Goal: Book appointment/travel/reservation

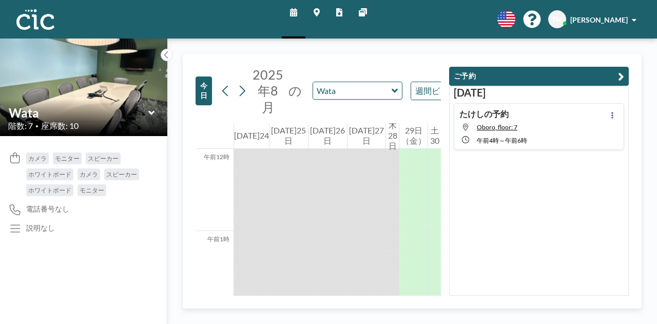
scroll to position [862, 0]
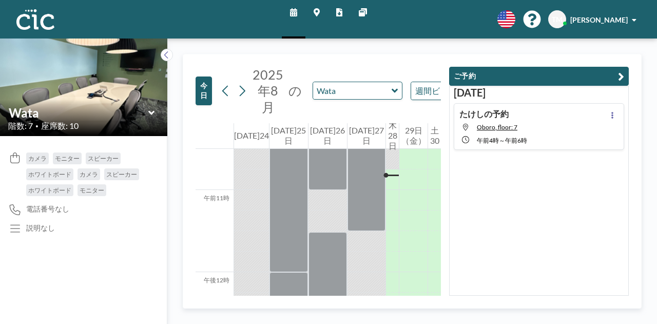
click at [316, 11] on icon at bounding box center [317, 12] width 6 height 8
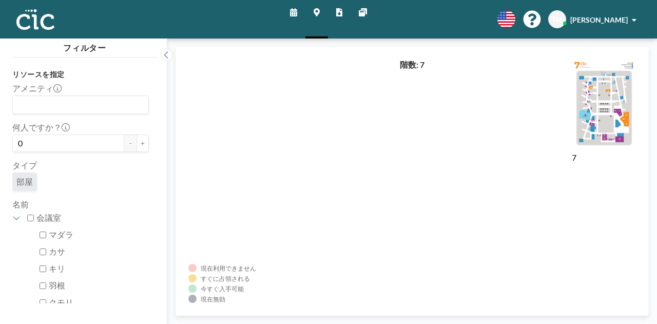
click at [293, 11] on icon at bounding box center [293, 12] width 7 height 8
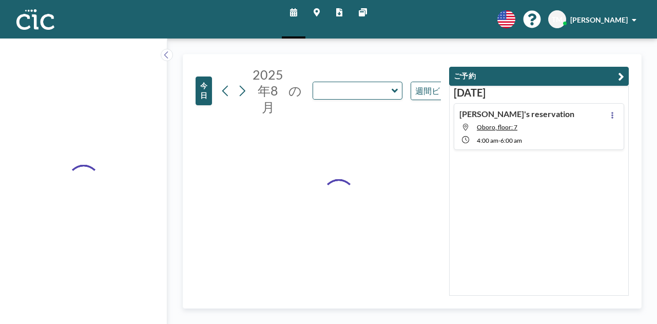
type input "Wata"
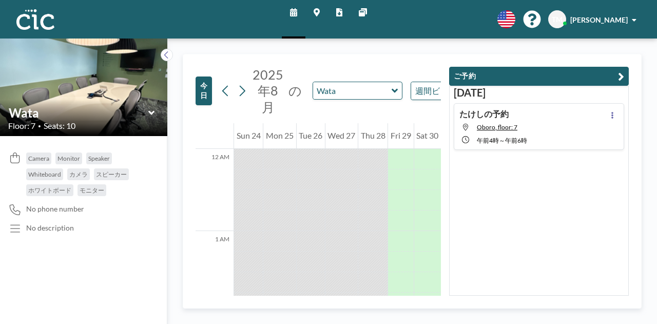
scroll to position [862, 0]
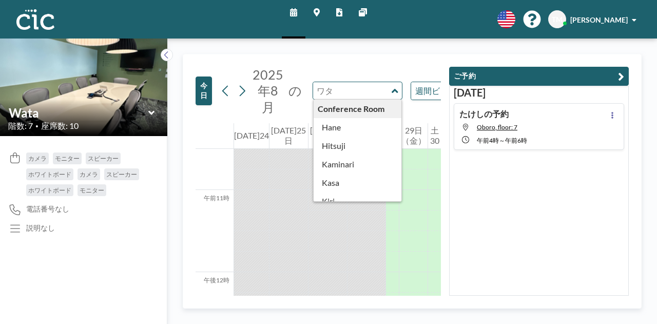
click at [362, 97] on input "text" at bounding box center [352, 90] width 79 height 17
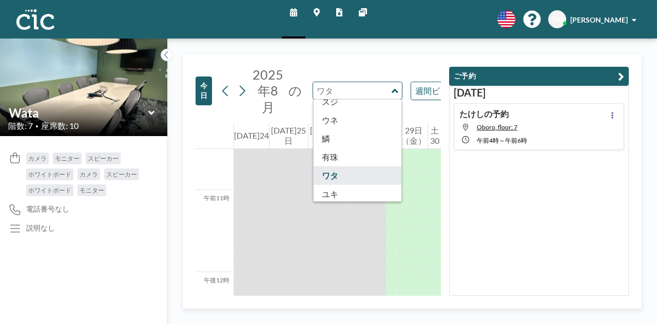
scroll to position [568, 0]
type input "[PERSON_NAME]"
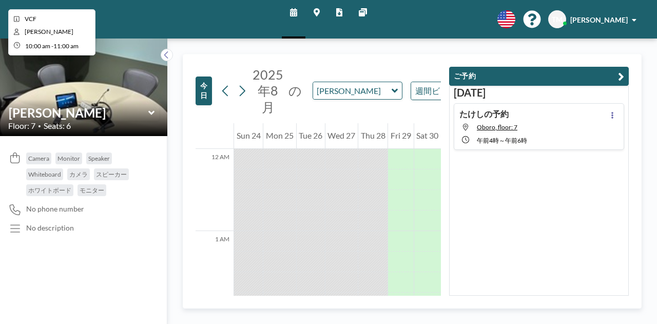
scroll to position [862, 0]
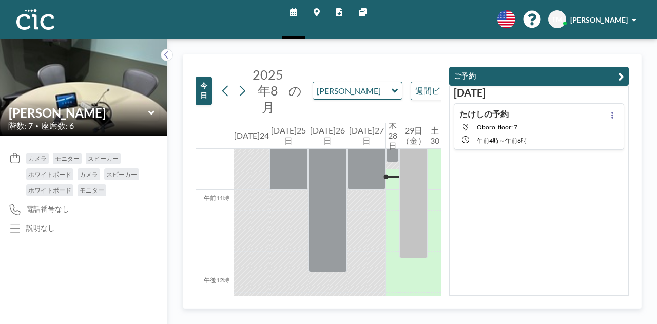
click at [392, 92] on icon at bounding box center [395, 91] width 7 height 10
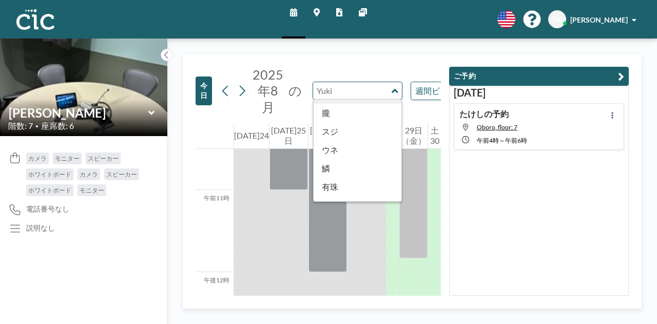
scroll to position [568, 0]
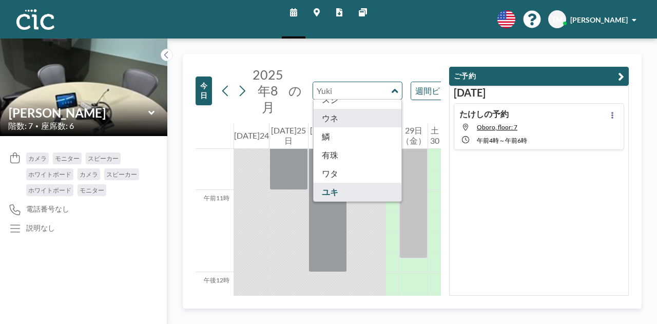
type input "Une"
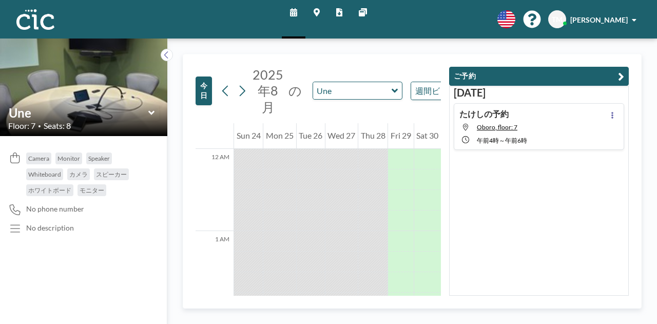
scroll to position [862, 0]
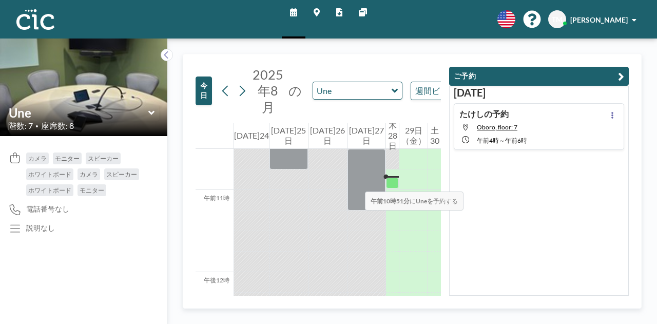
click at [386, 181] on div at bounding box center [392, 183] width 13 height 11
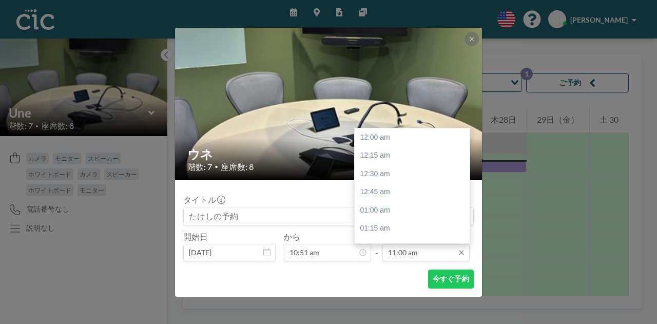
scroll to position [804, 0]
click at [450, 254] on input "11:00 am" at bounding box center [425, 252] width 87 height 17
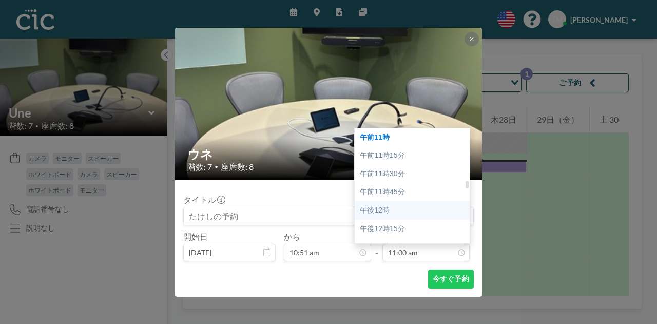
click at [399, 213] on div "午後12時" at bounding box center [415, 210] width 120 height 18
type input "12:00 pm"
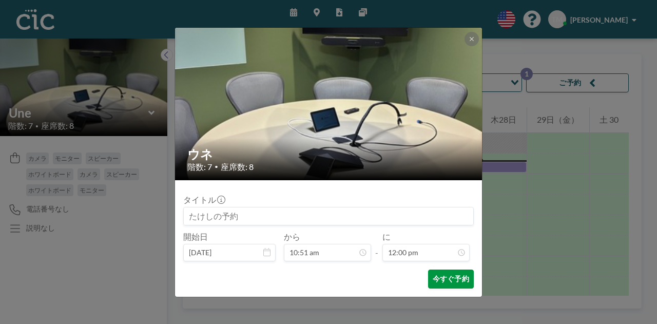
scroll to position [877, 0]
click at [453, 282] on font "今すぐ予約" at bounding box center [451, 278] width 36 height 9
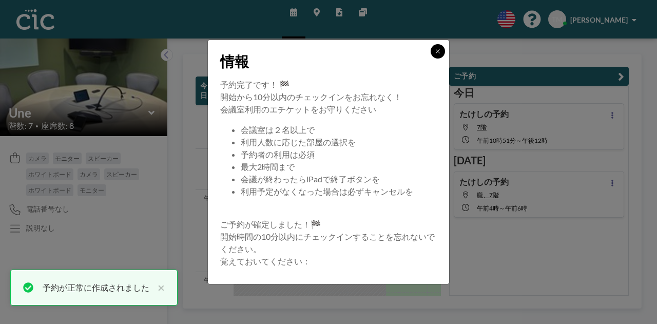
click at [436, 53] on icon at bounding box center [438, 51] width 6 height 6
